Goal: Task Accomplishment & Management: Manage account settings

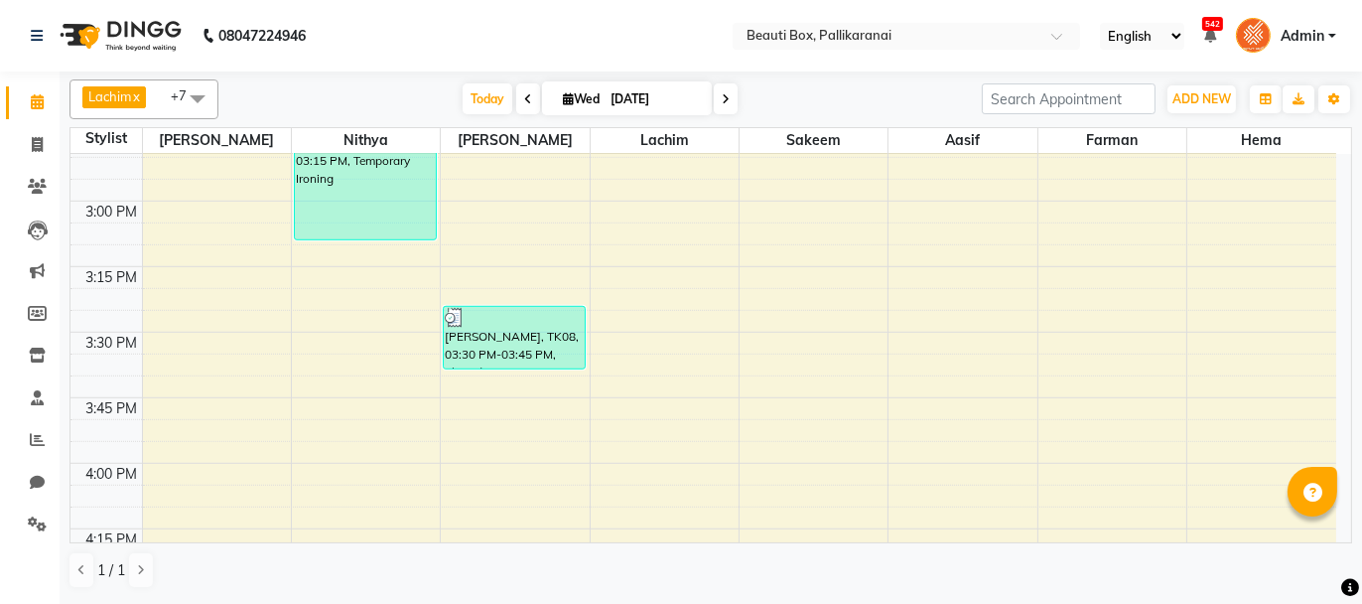
scroll to position [2185, 0]
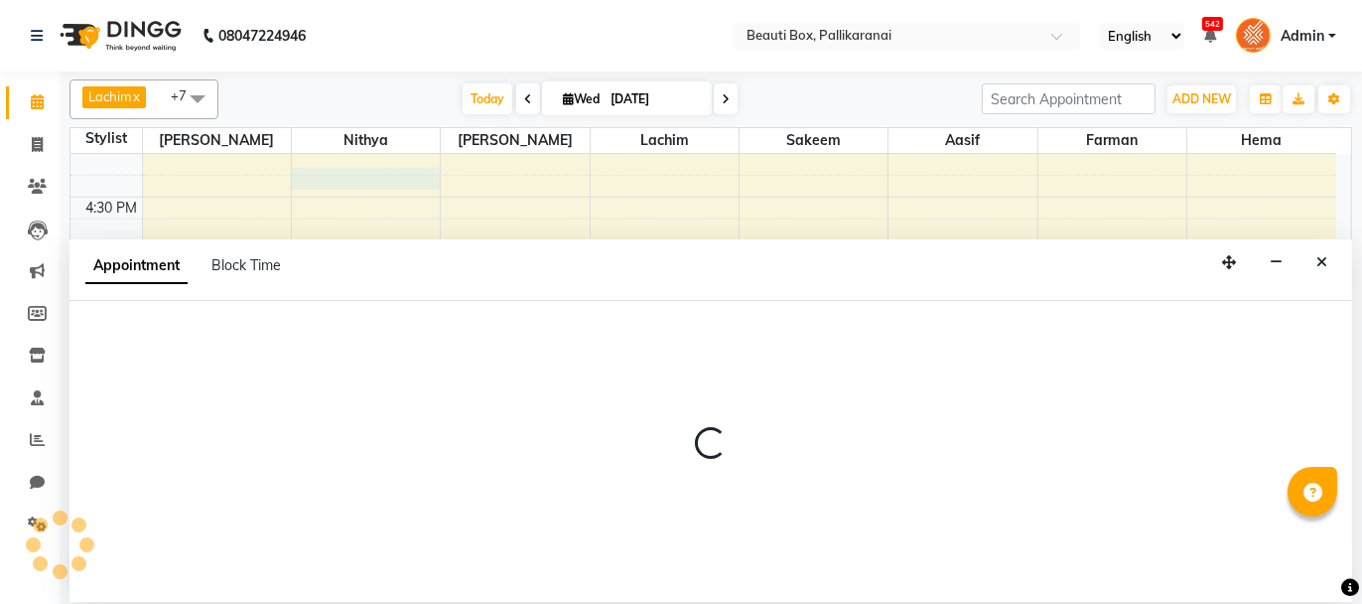
select select "18746"
select select "990"
select select "tentative"
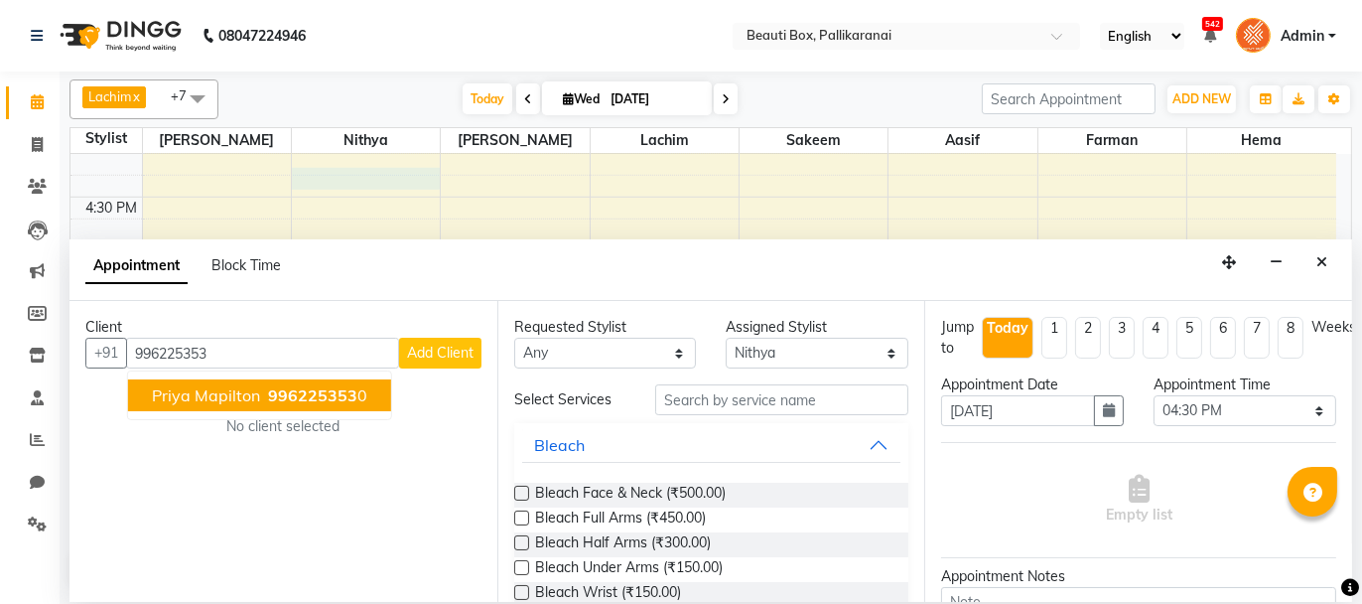
click at [264, 385] on ngb-highlight "996225353 0" at bounding box center [315, 395] width 103 height 20
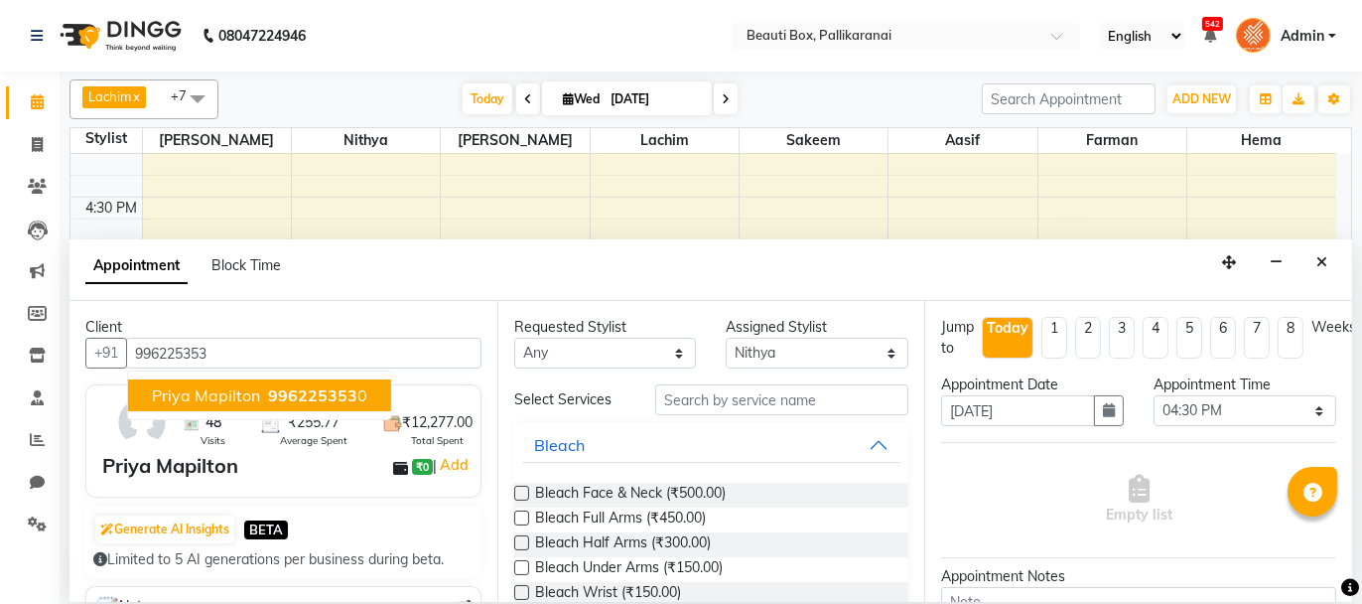
click at [227, 386] on span "Priya Mapilton" at bounding box center [206, 395] width 108 height 20
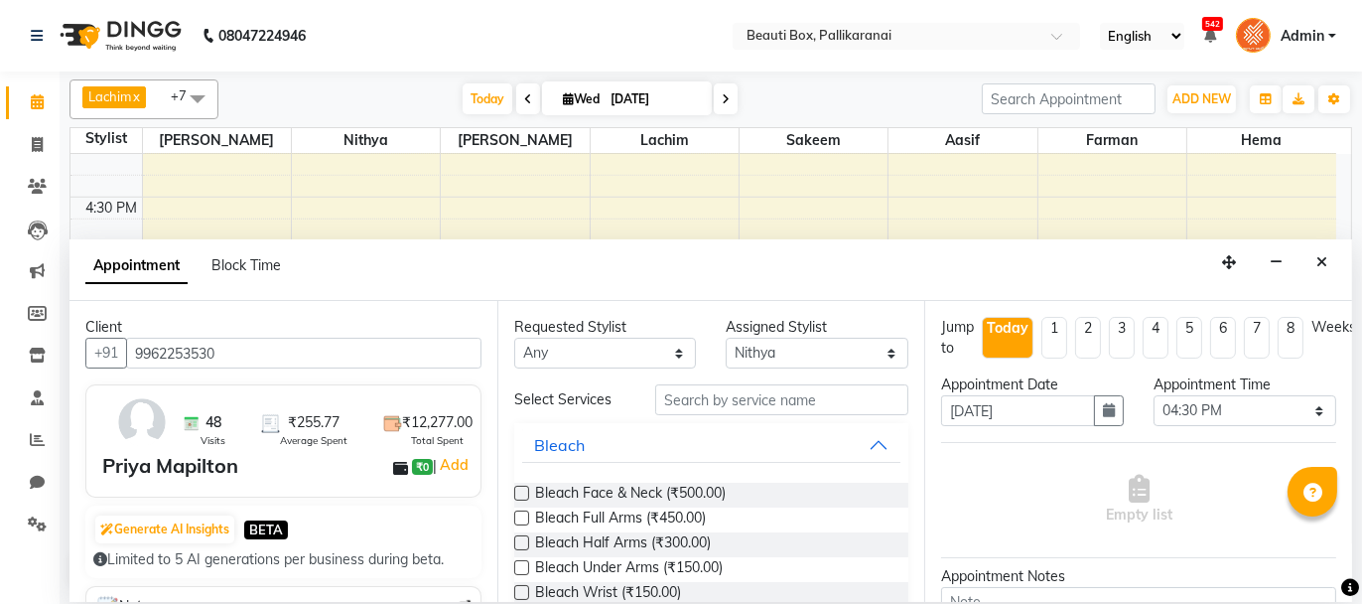
type input "9962253530"
click at [778, 396] on input "text" at bounding box center [781, 399] width 253 height 31
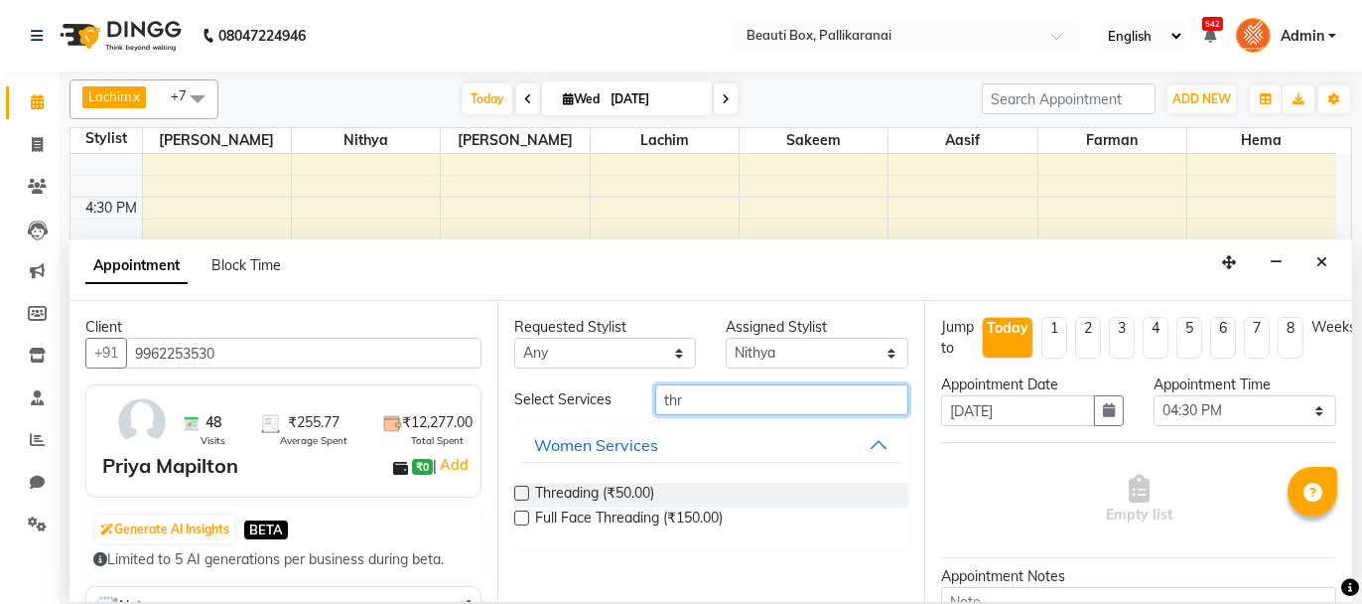
type input "thr"
click at [516, 490] on label at bounding box center [521, 493] width 15 height 15
click at [516, 490] on input "checkbox" at bounding box center [520, 495] width 13 height 13
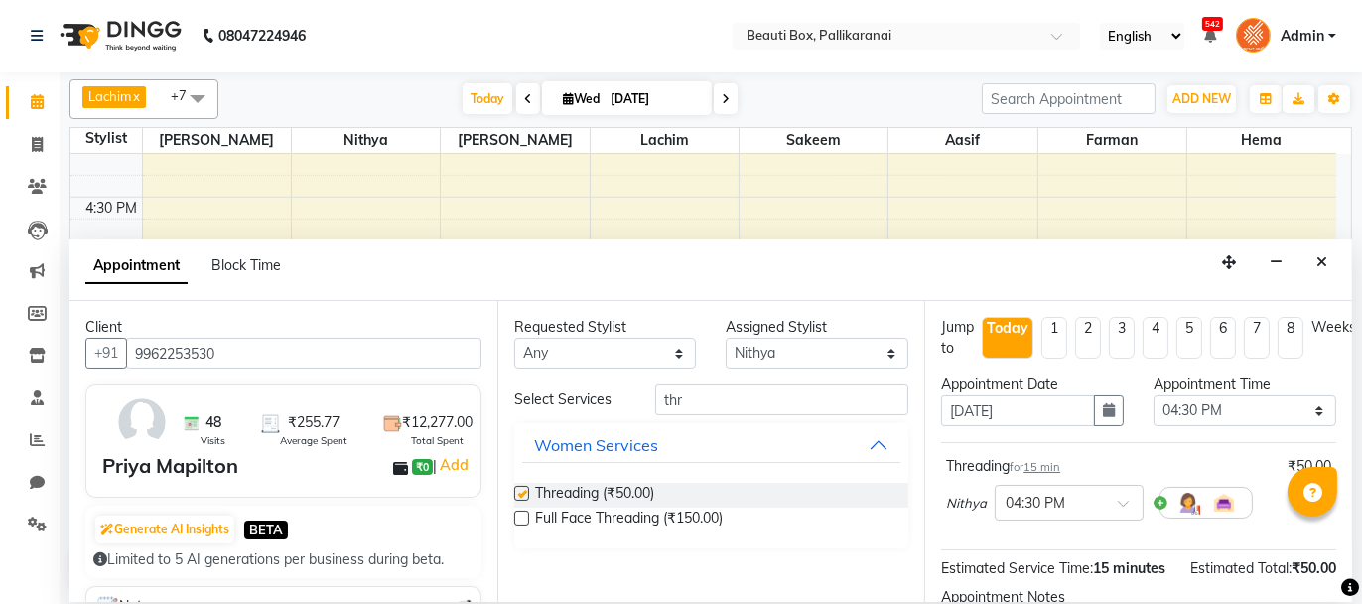
checkbox input "false"
click at [850, 354] on select "Select [PERSON_NAME] [PERSON_NAME] [PERSON_NAME] Ifzan [PERSON_NAME] Lachim Nan…" at bounding box center [817, 353] width 183 height 31
select select "86604"
click at [726, 338] on select "Select [PERSON_NAME] [PERSON_NAME] [PERSON_NAME] Ifzan [PERSON_NAME] Lachim Nan…" at bounding box center [817, 353] width 183 height 31
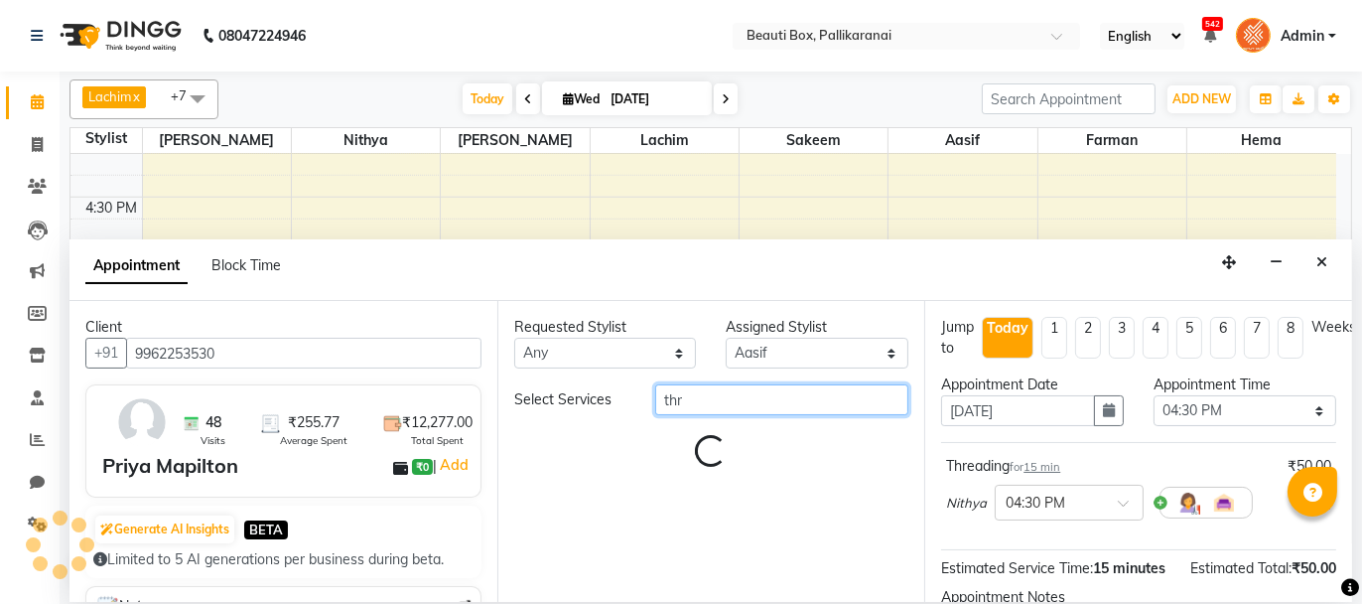
click at [697, 402] on input "thr" at bounding box center [781, 399] width 253 height 31
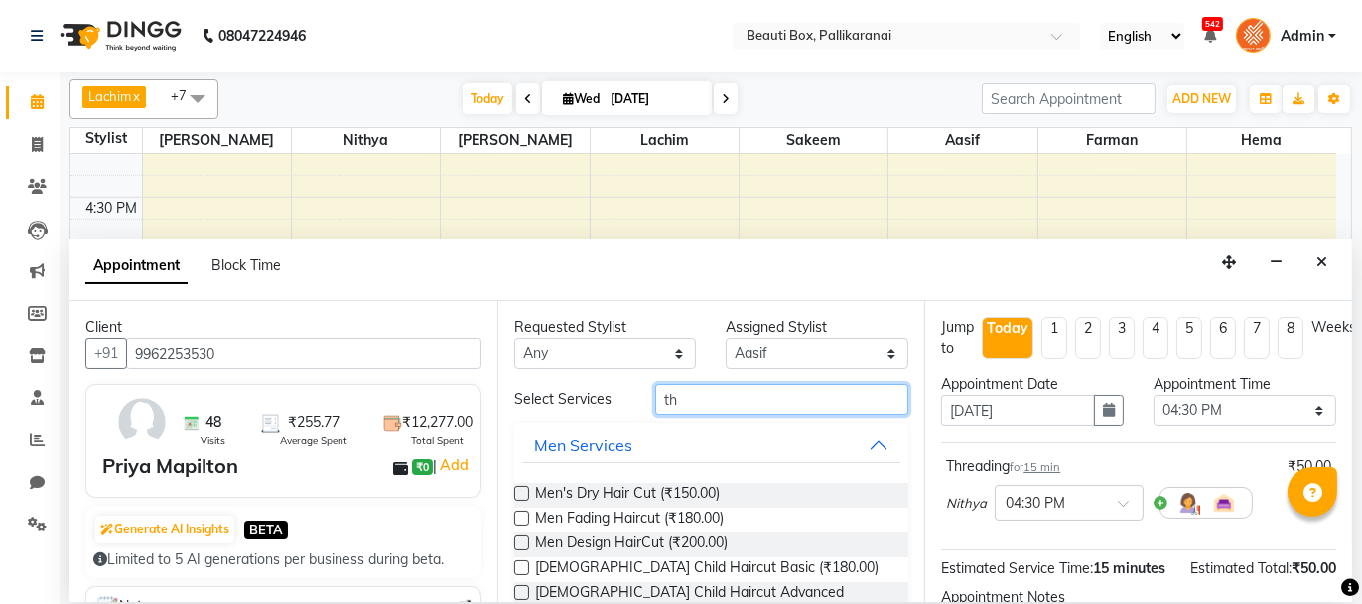
type input "t"
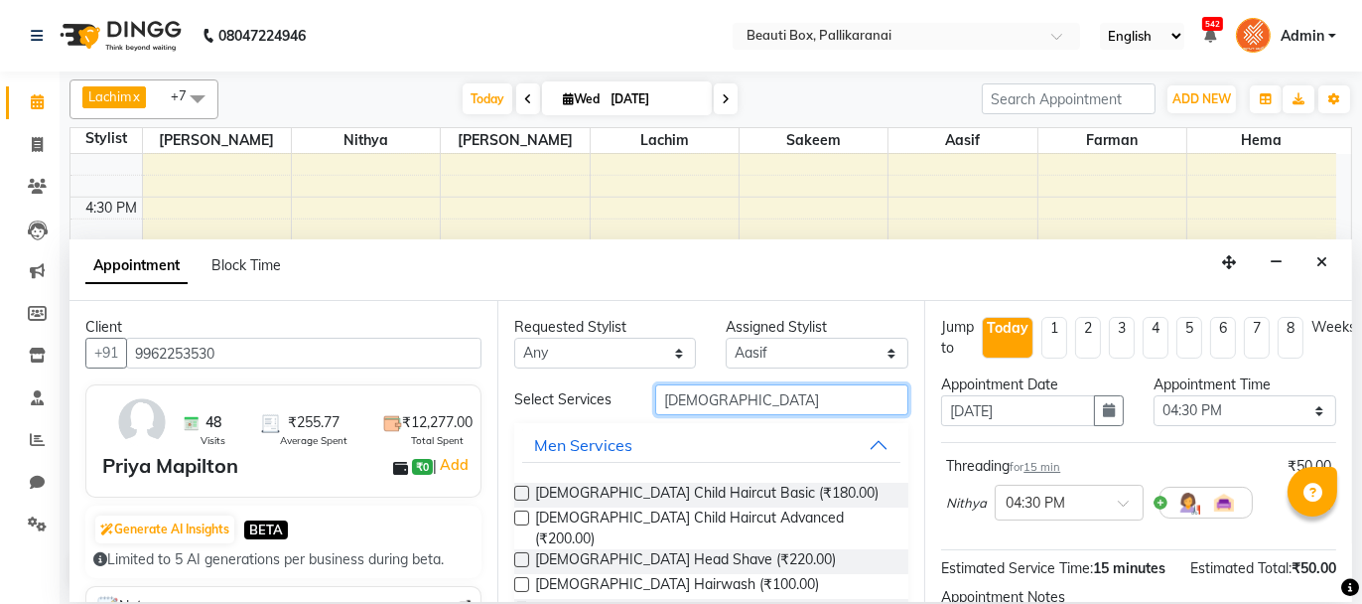
type input "[DEMOGRAPHIC_DATA]"
click at [523, 488] on label at bounding box center [521, 493] width 15 height 15
click at [523, 489] on input "checkbox" at bounding box center [520, 495] width 13 height 13
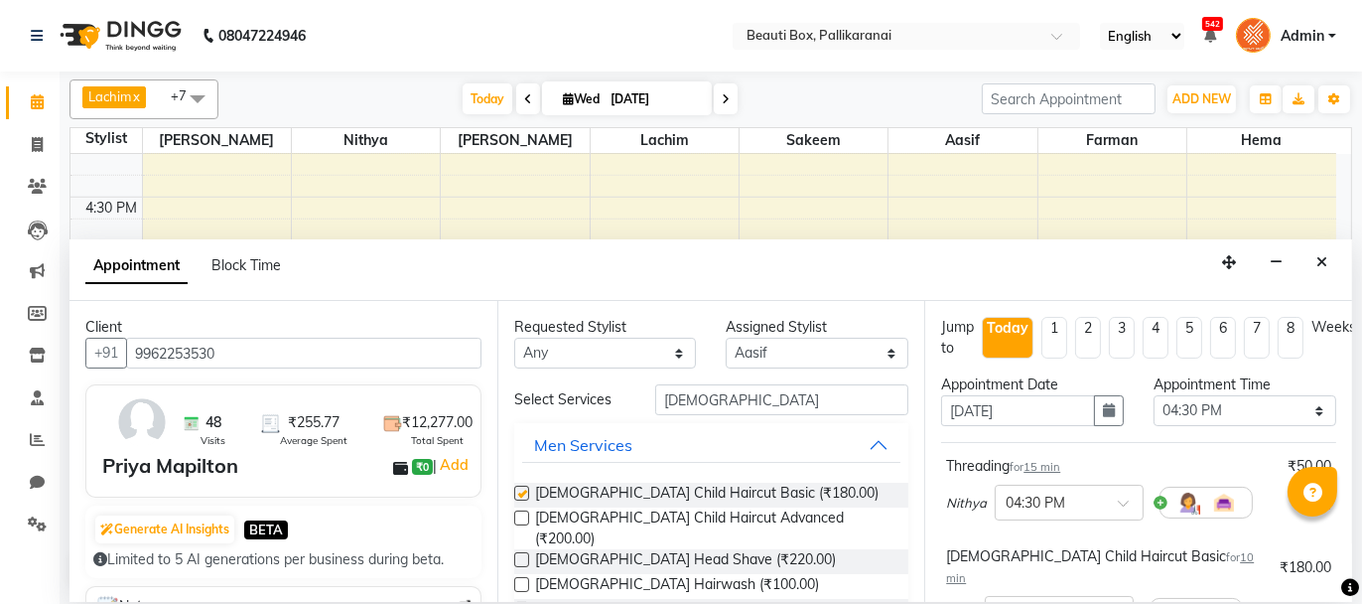
checkbox input "false"
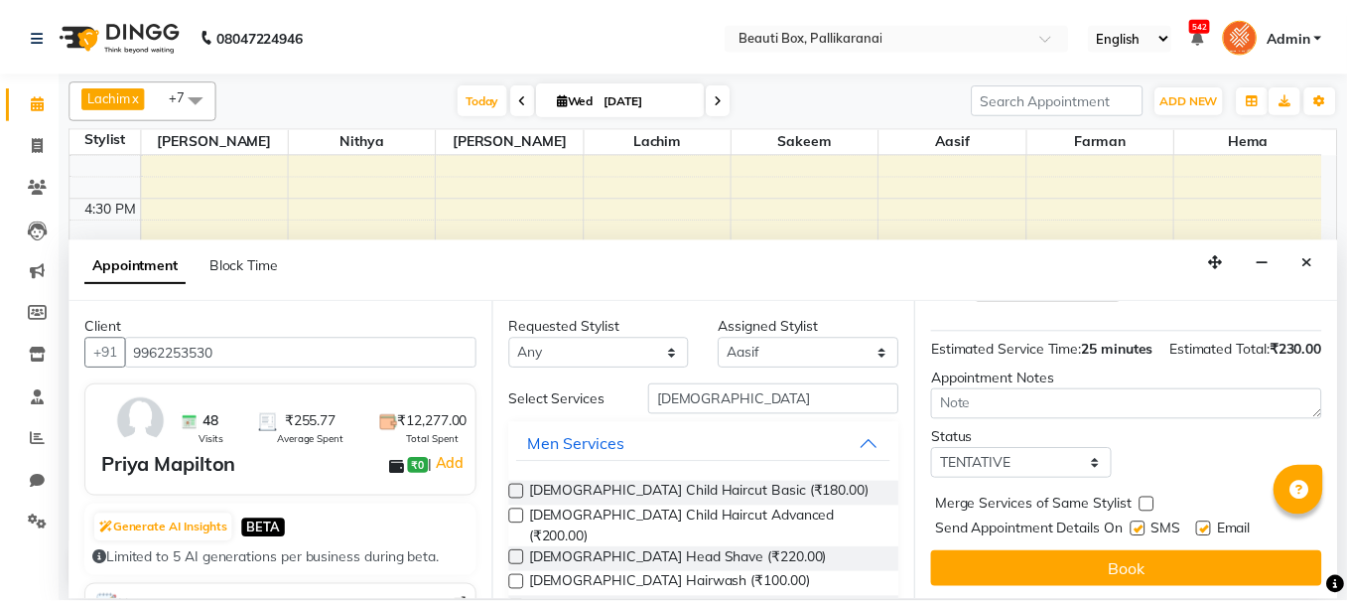
scroll to position [331, 0]
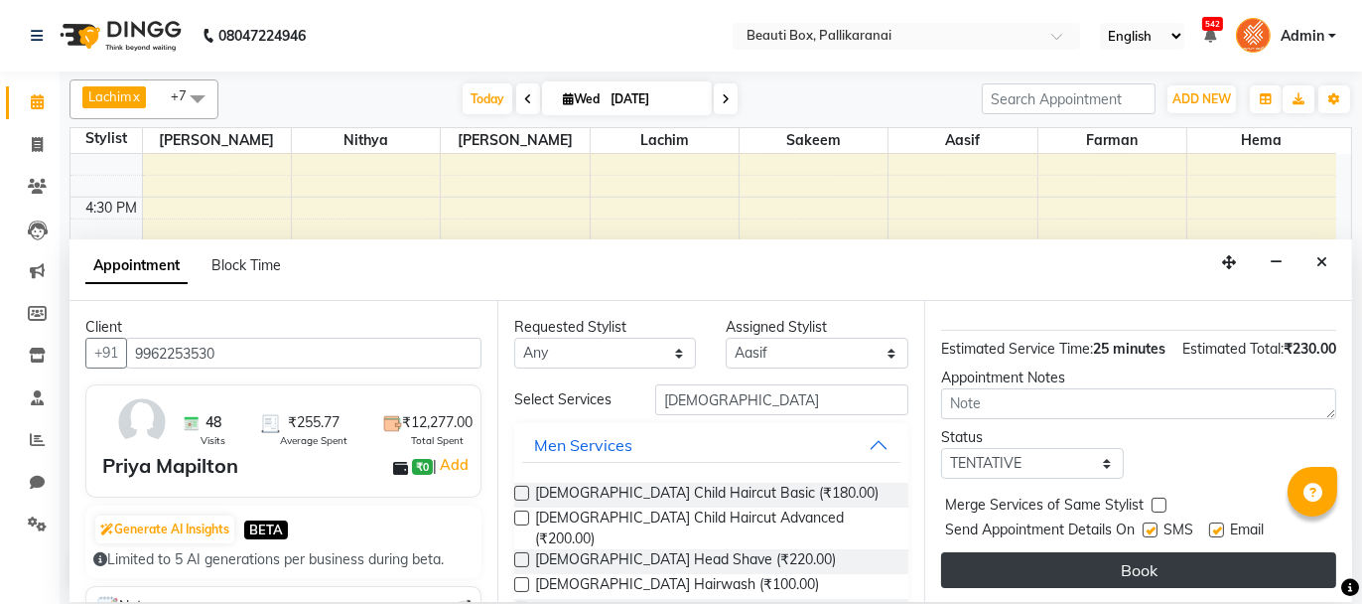
click at [1214, 556] on button "Book" at bounding box center [1138, 570] width 395 height 36
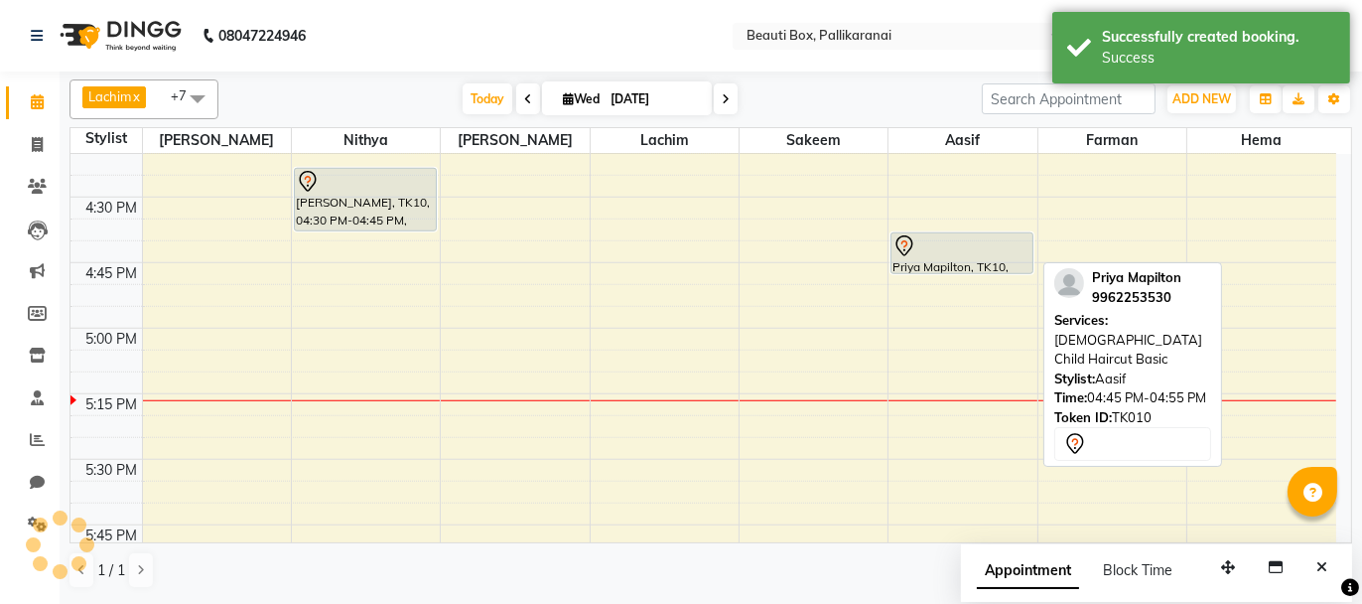
click at [946, 261] on div "Priya Mapilton, TK10, 04:45 PM-04:55 PM, [DEMOGRAPHIC_DATA] Child Haircut Basic" at bounding box center [962, 253] width 141 height 40
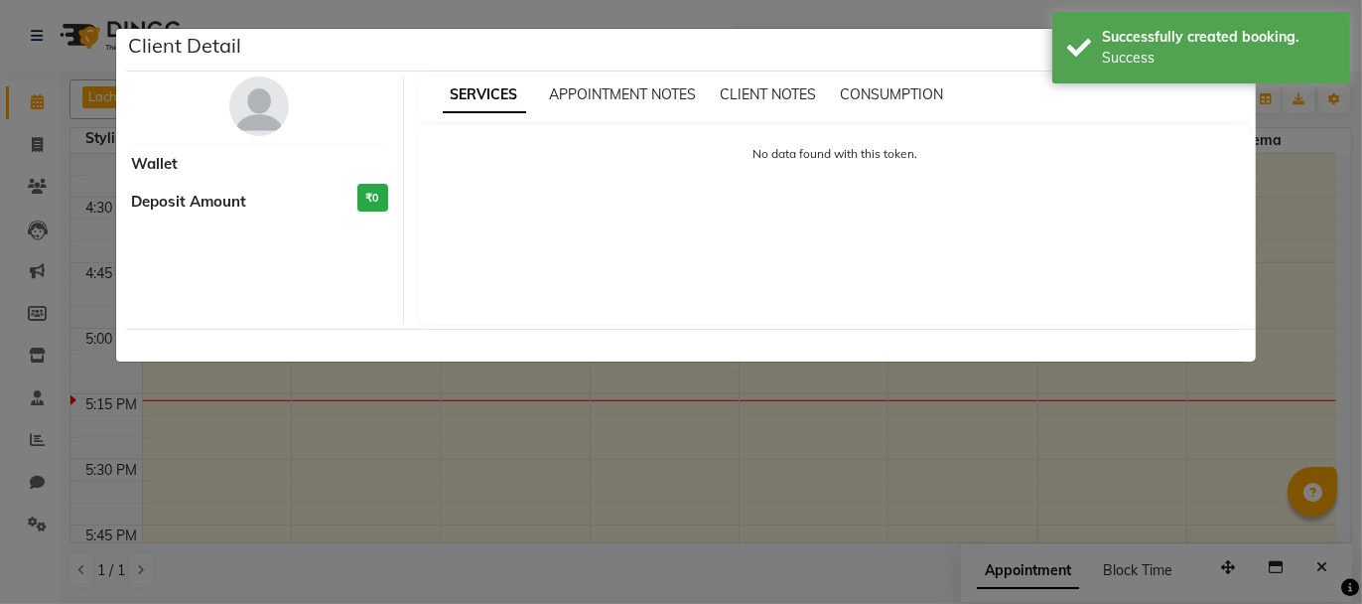
select select "7"
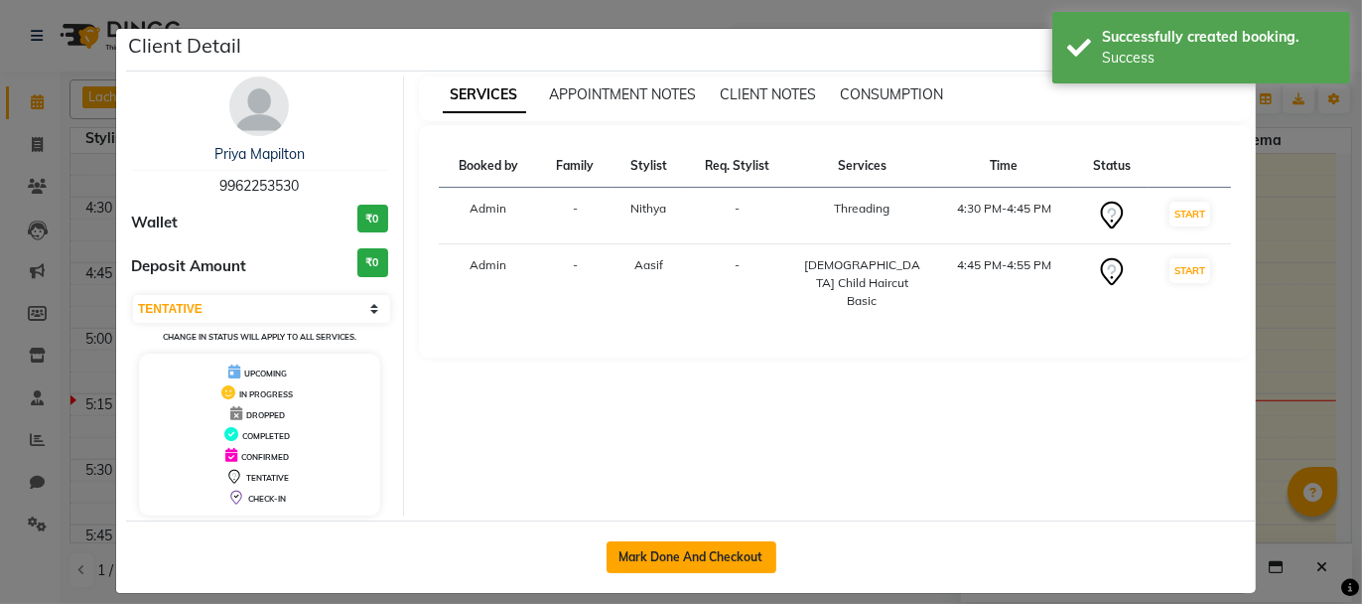
click at [693, 541] on button "Mark Done And Checkout" at bounding box center [692, 557] width 170 height 32
select select "service"
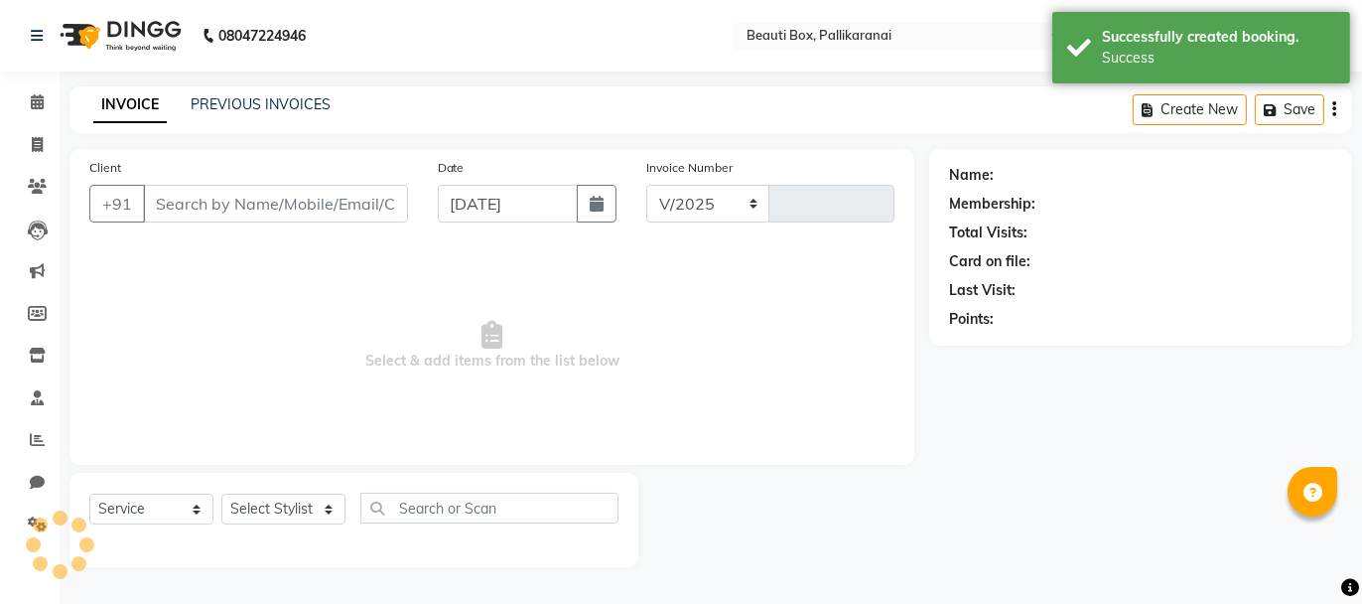
select select "11"
type input "2466"
type input "9962253530"
select select "86604"
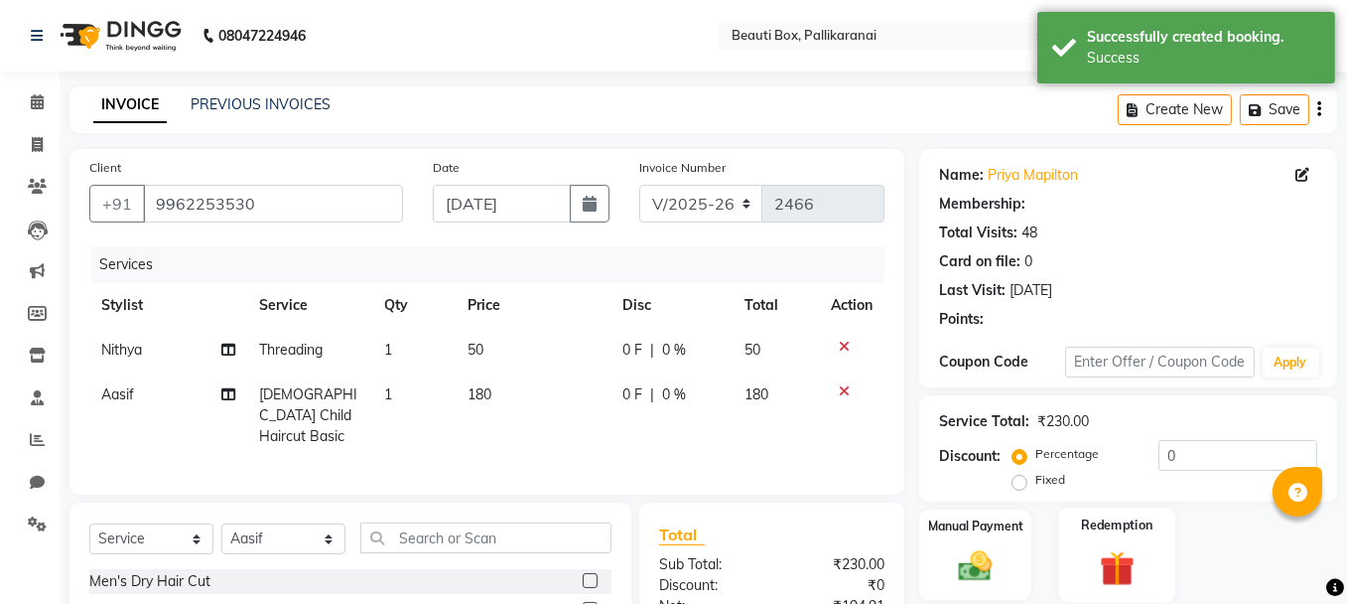
scroll to position [213, 0]
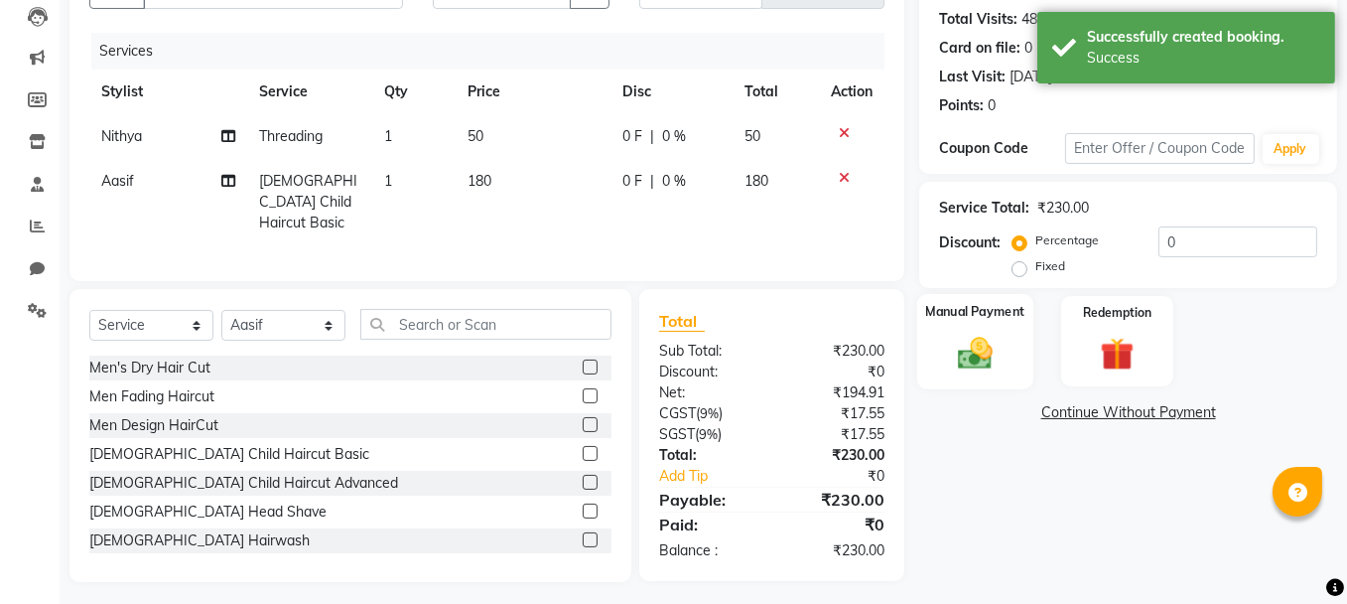
click at [1000, 353] on img at bounding box center [975, 353] width 57 height 40
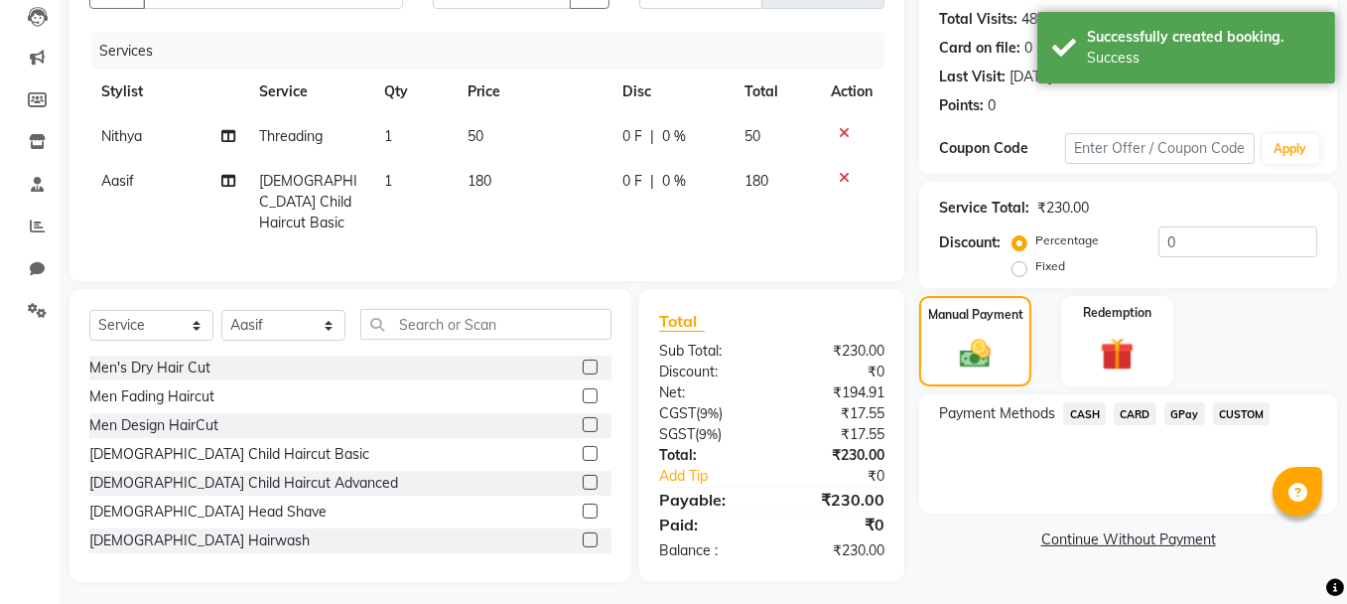
click at [1187, 409] on span "GPay" at bounding box center [1185, 413] width 41 height 23
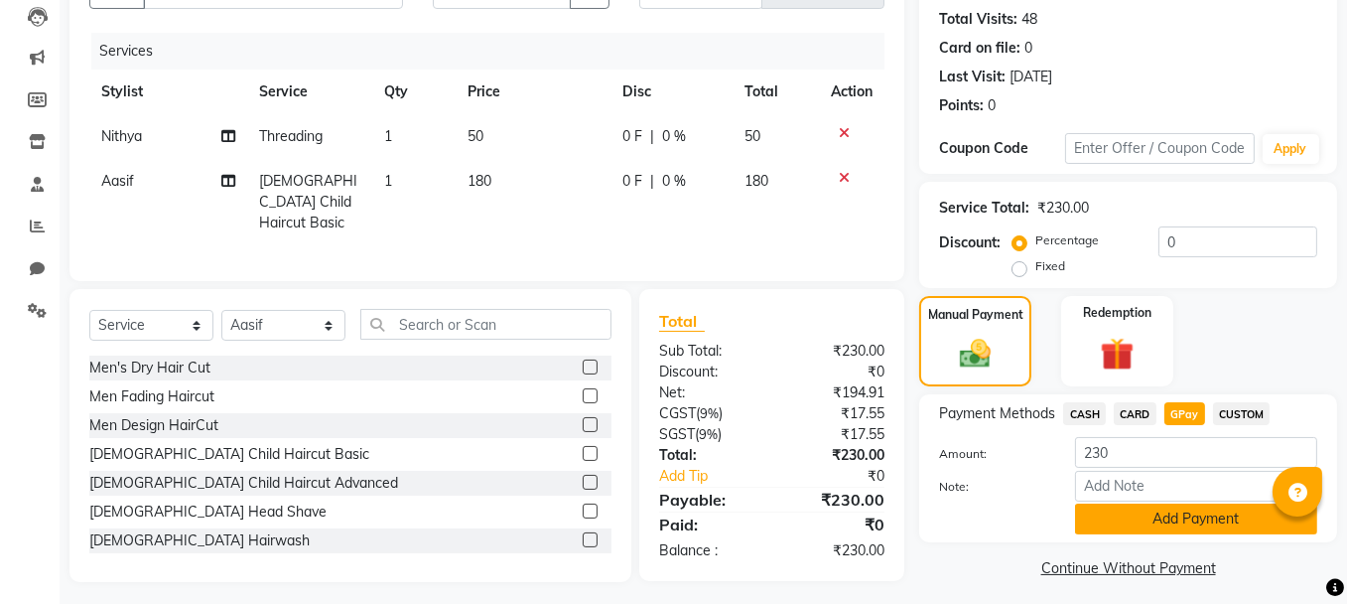
click at [1179, 508] on button "Add Payment" at bounding box center [1196, 518] width 242 height 31
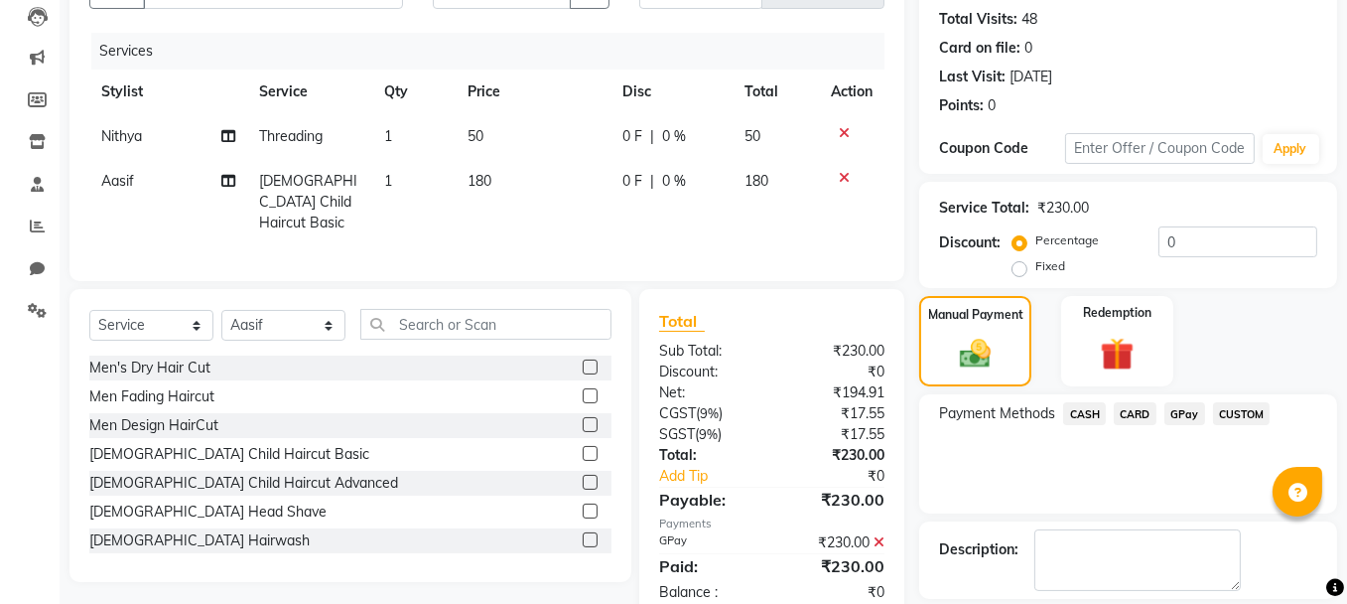
scroll to position [303, 0]
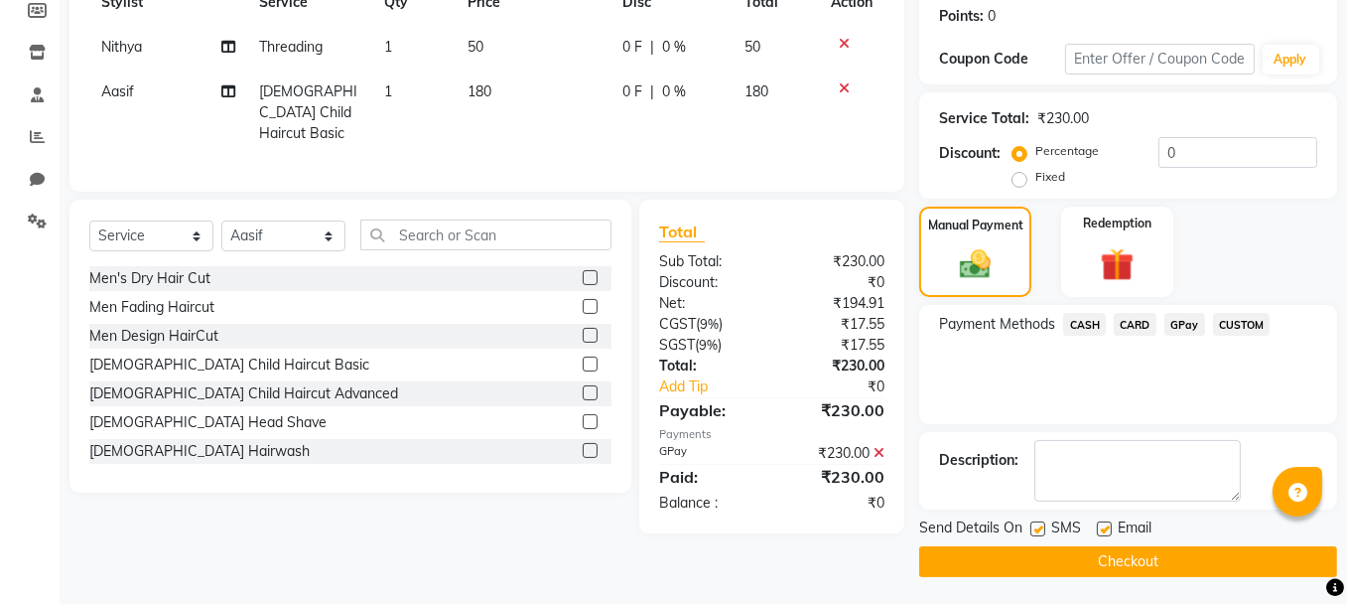
click at [1250, 555] on button "Checkout" at bounding box center [1128, 561] width 418 height 31
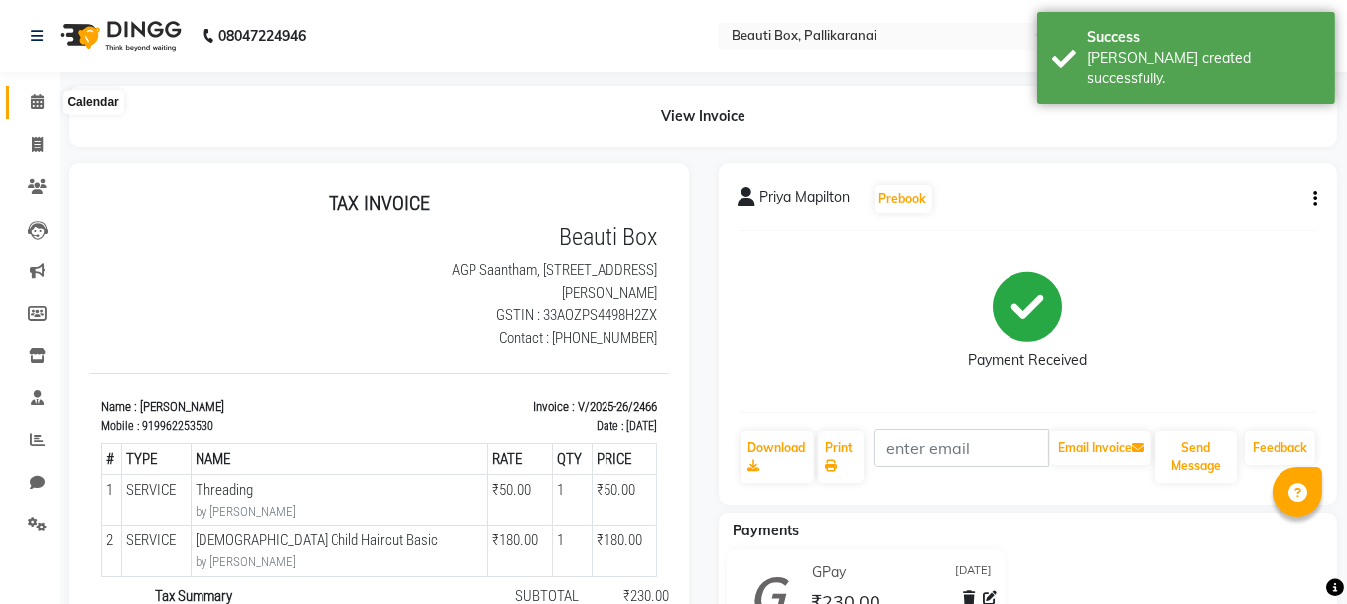
click at [33, 97] on icon at bounding box center [37, 101] width 13 height 15
